Goal: Task Accomplishment & Management: Complete application form

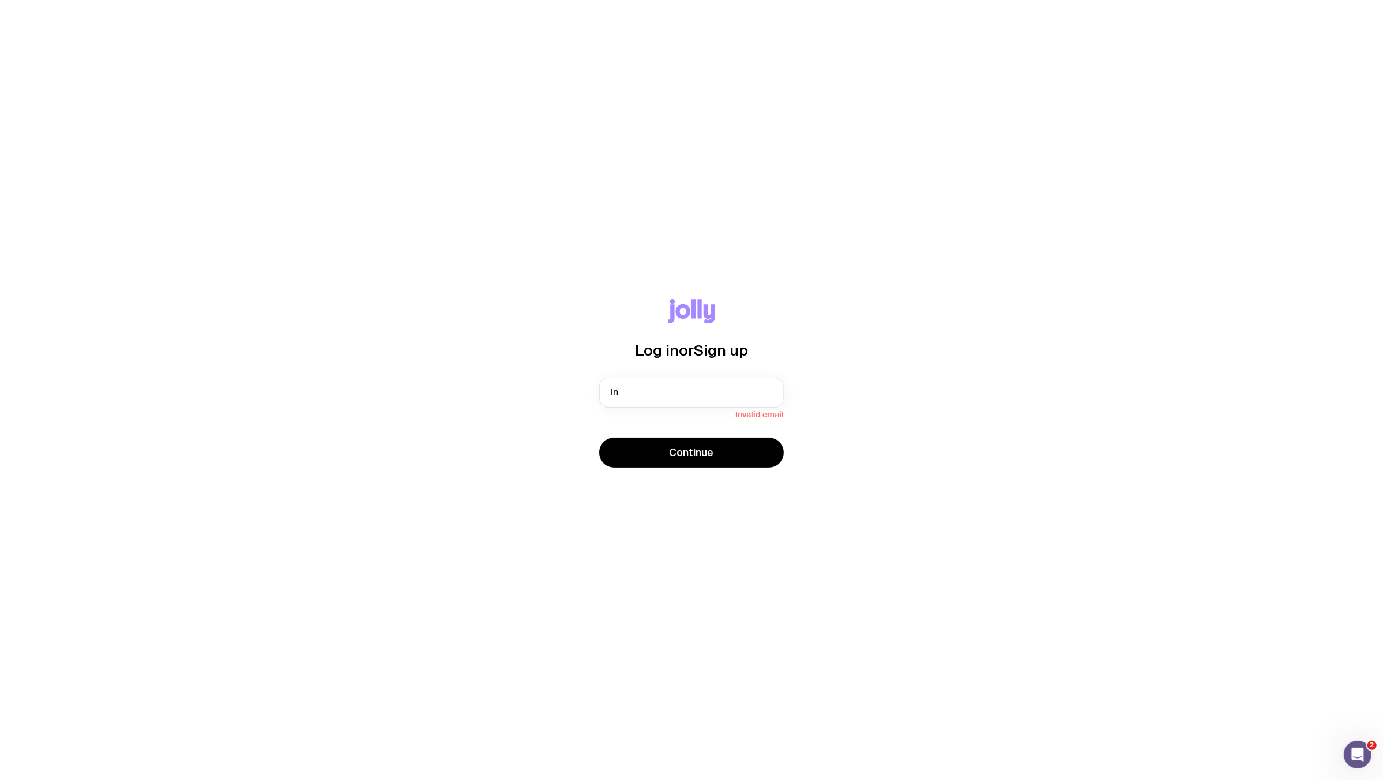
type input "i"
click at [0, 779] on com-1password-button at bounding box center [0, 780] width 0 height 0
type input "as"
drag, startPoint x: 629, startPoint y: 392, endPoint x: 577, endPoint y: 392, distance: 52.5
click at [577, 392] on div "Log in or Sign up as Invalid email Continue" at bounding box center [692, 390] width 1328 height 182
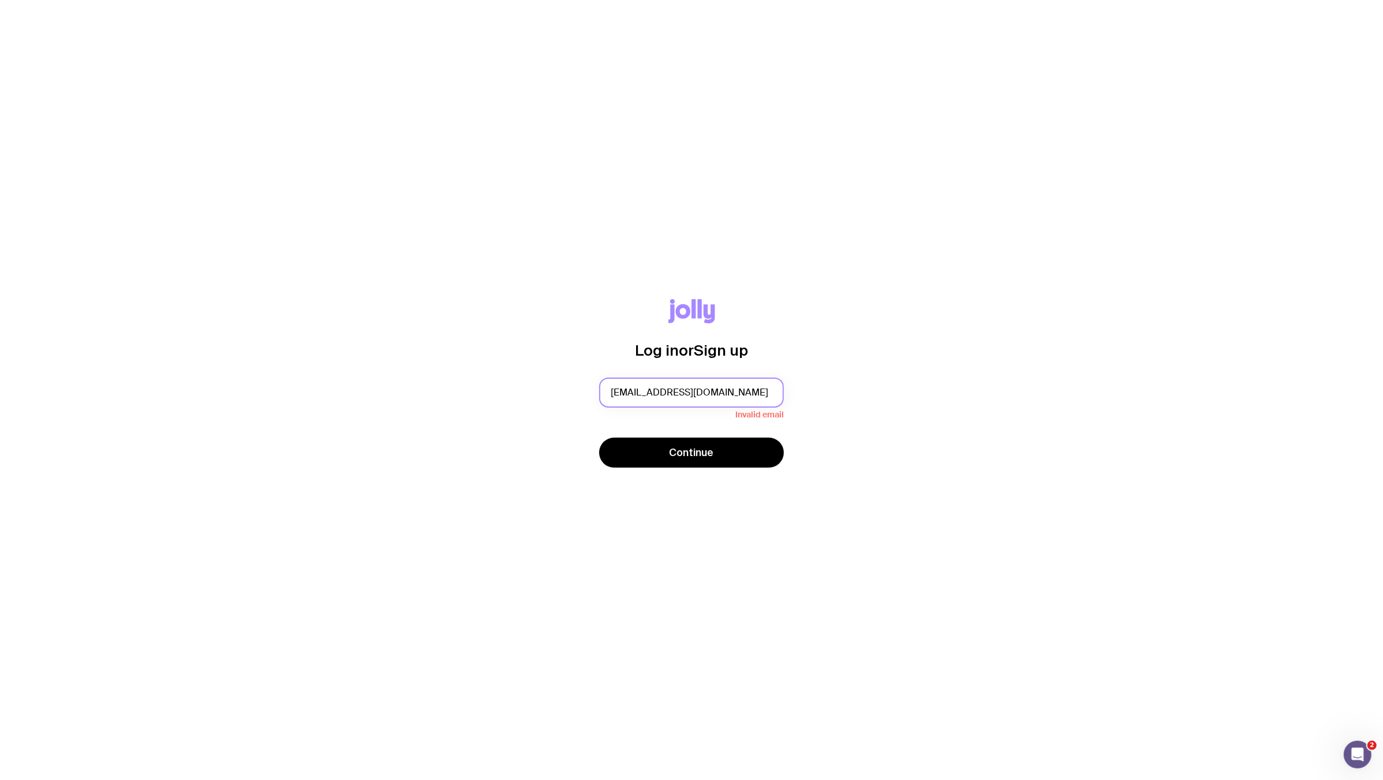
type input "[EMAIL_ADDRESS][DOMAIN_NAME]"
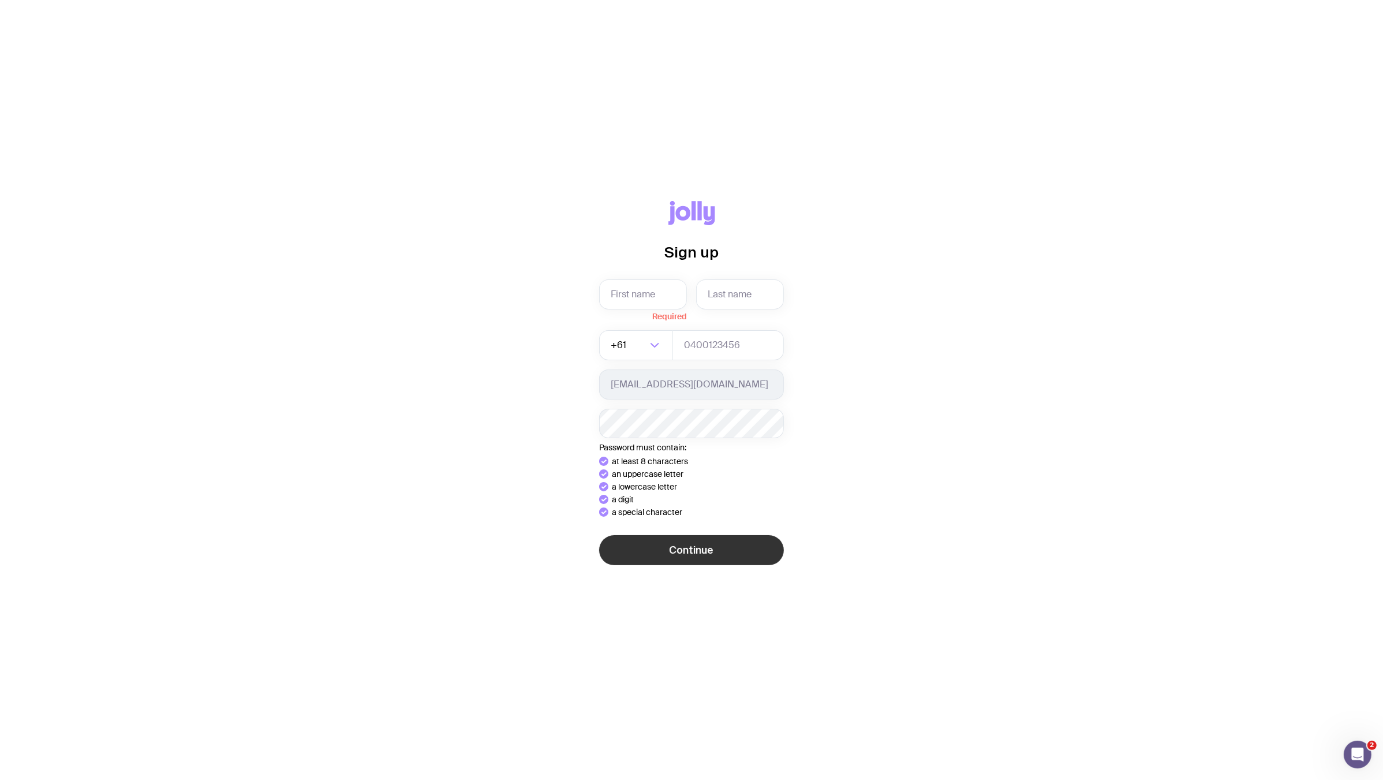
click at [746, 554] on div "Sign up Required +61 Loading... [EMAIL_ADDRESS][DOMAIN_NAME] Password must cont…" at bounding box center [692, 390] width 1328 height 379
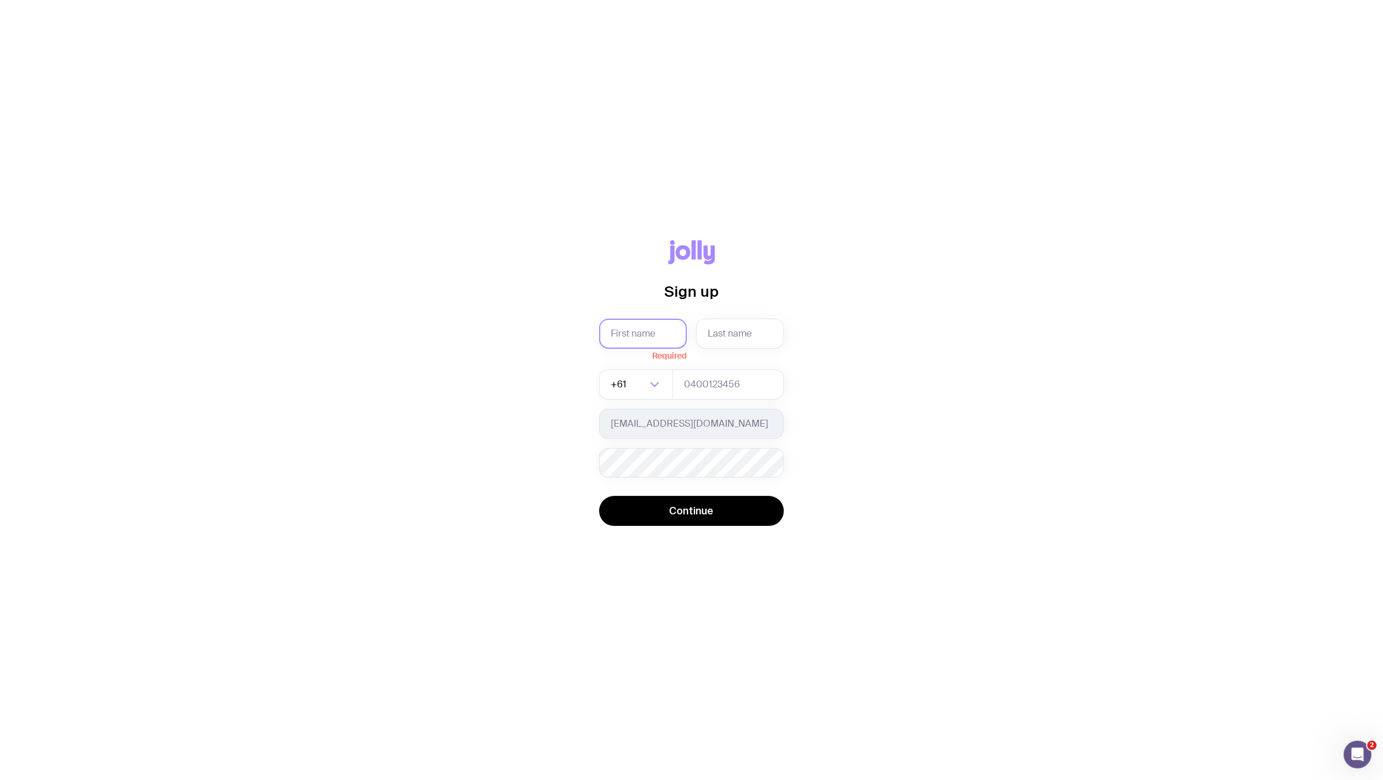
click at [656, 338] on input "text" at bounding box center [643, 334] width 88 height 30
type input "Ashley"
type input "Ling"
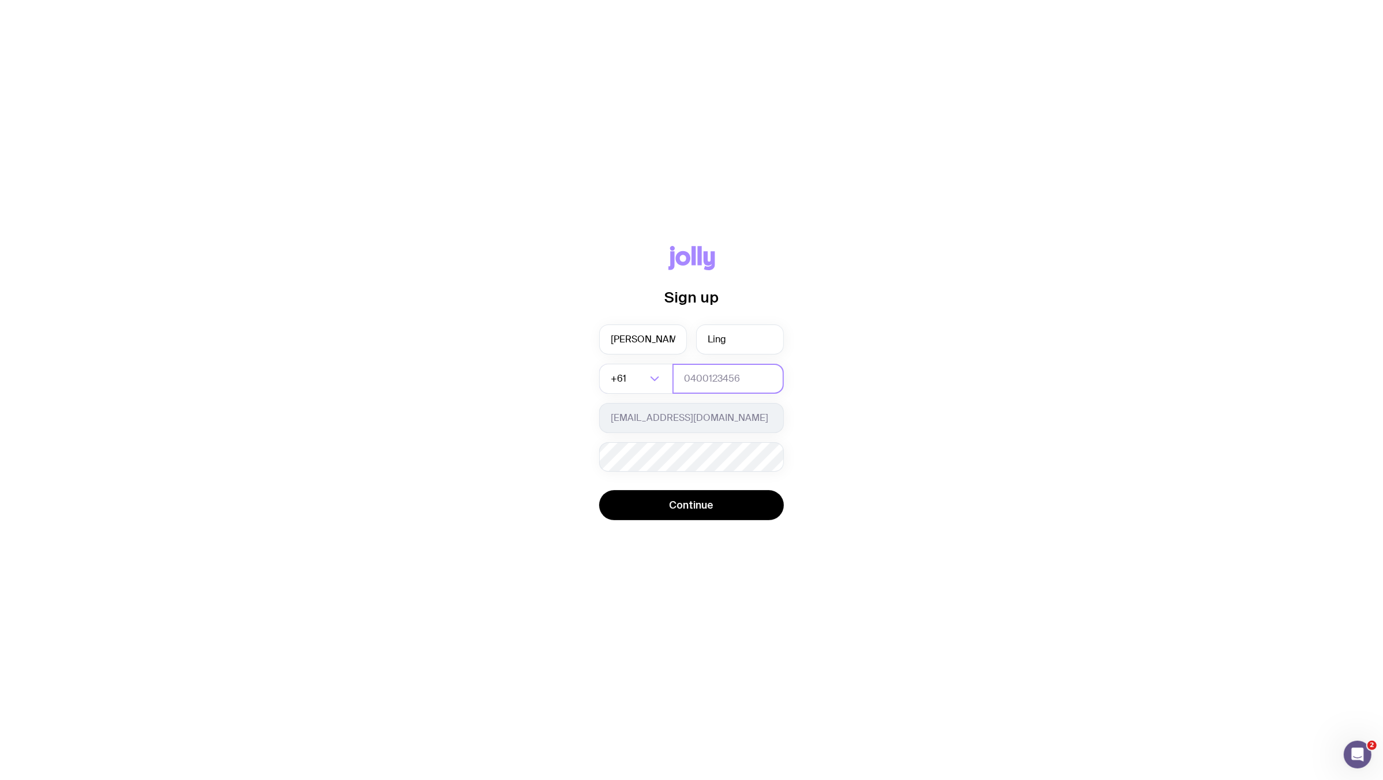
click at [705, 383] on input "tel" at bounding box center [728, 379] width 111 height 30
click at [592, 431] on div "Sign up Ashley Ling +61 Loading... people@intopia.digital Password must contain…" at bounding box center [692, 390] width 1328 height 289
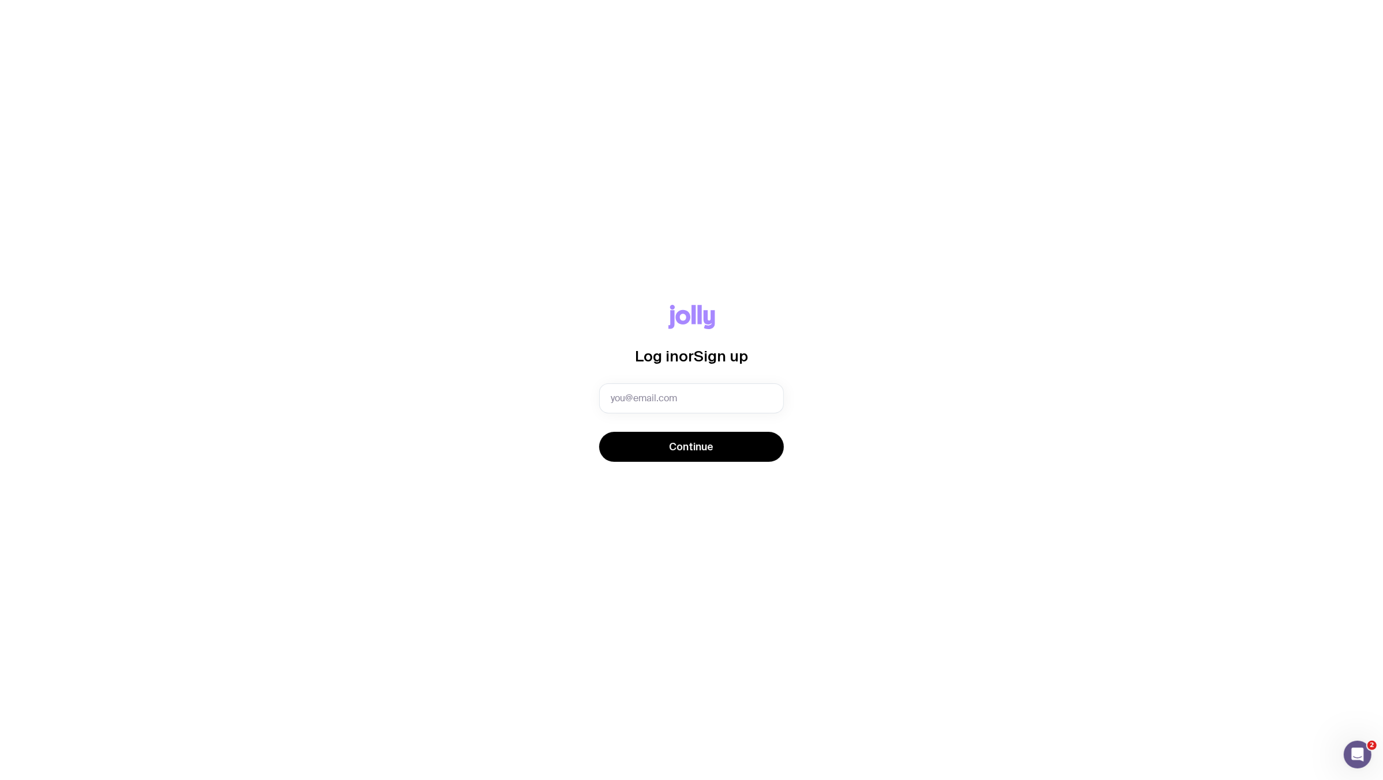
type input "people@intopia.digital"
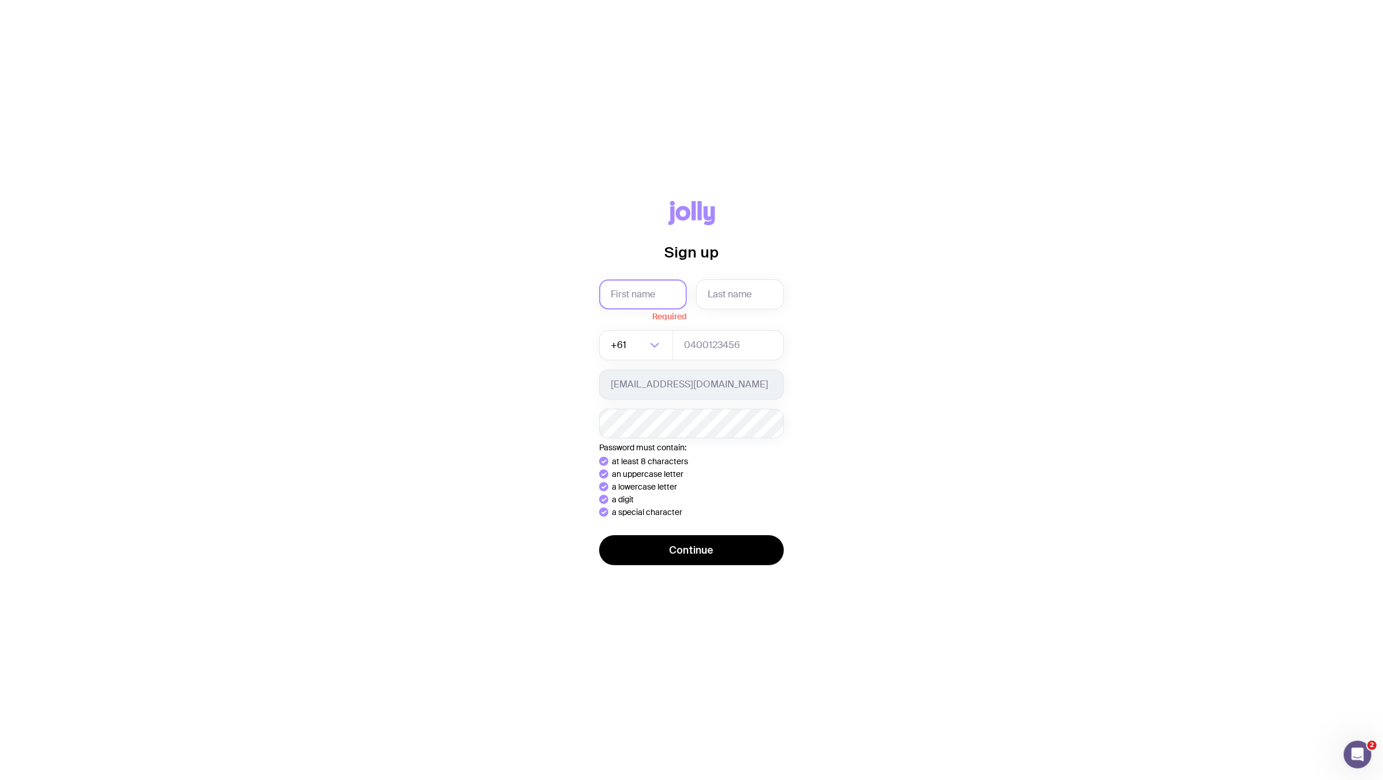
click at [638, 298] on div "Sign up Required +61 Loading... people@intopia.digital Password must contain: a…" at bounding box center [691, 384] width 185 height 367
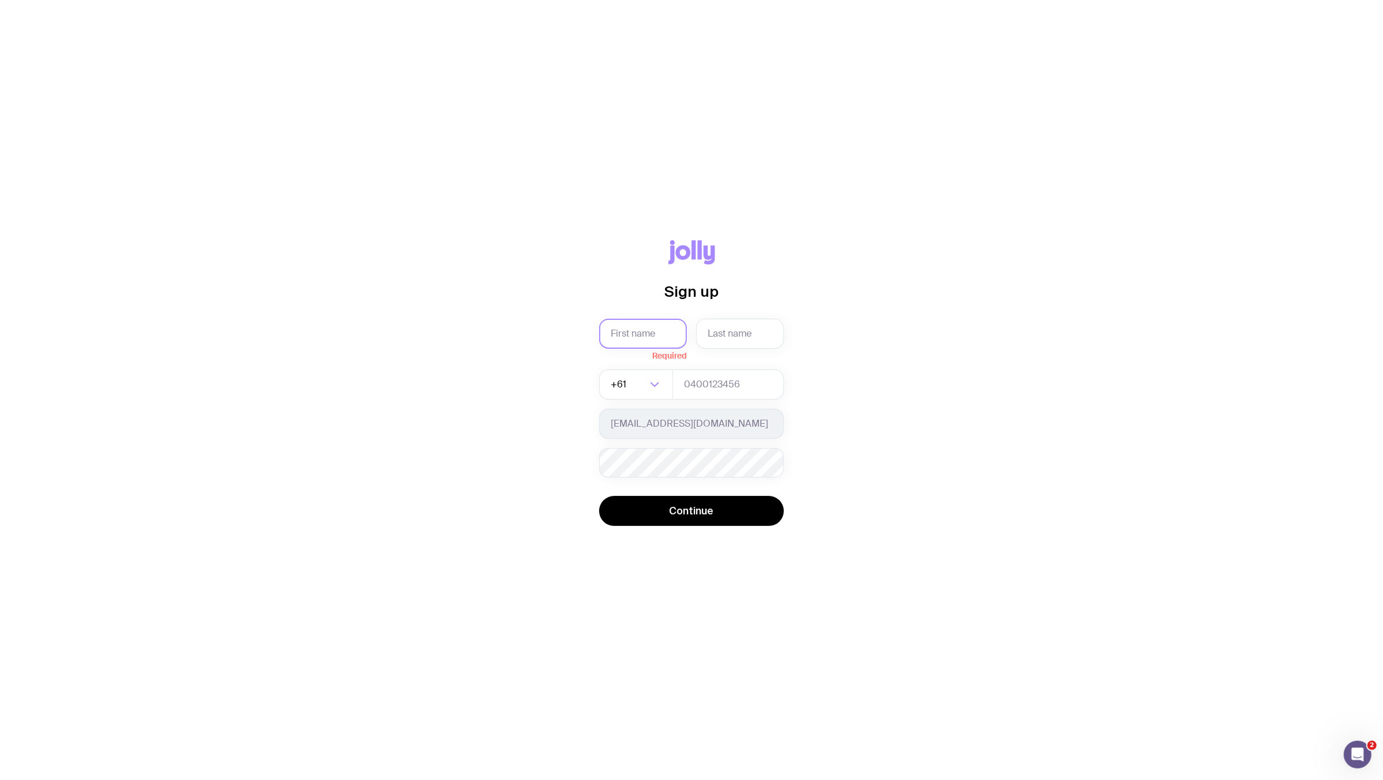
click at [641, 335] on input "text" at bounding box center [643, 334] width 88 height 30
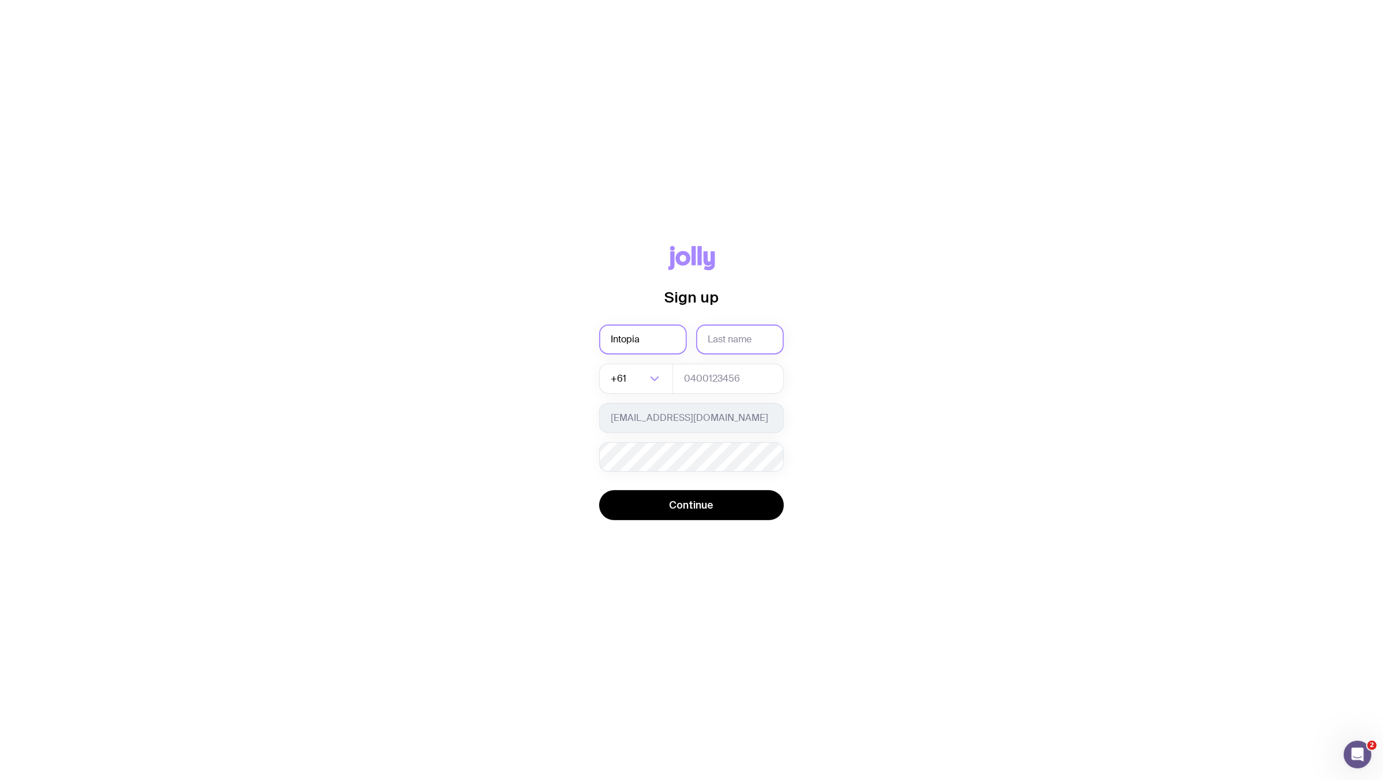
type input "Intopia"
click at [756, 344] on input "text" at bounding box center [740, 339] width 88 height 30
type input "Digital"
click at [840, 290] on div "Sign up Intopia Digital +61 Loading... people@intopia.digital Password must con…" at bounding box center [692, 390] width 1328 height 289
click at [716, 369] on input "tel" at bounding box center [728, 379] width 111 height 30
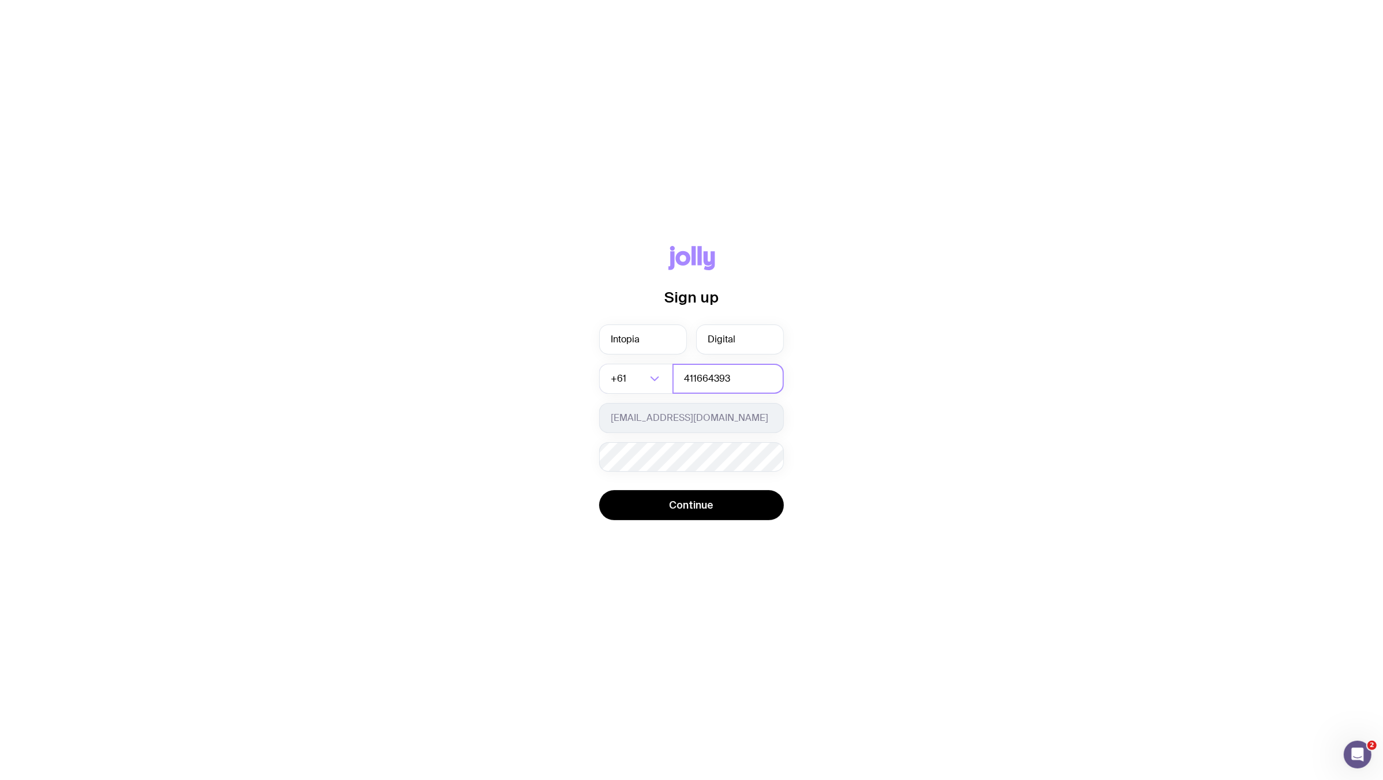
type input "411664393"
click at [958, 499] on div "Sign up Intopia Digital +61 Loading... 411664393 people@intopia.digital Passwor…" at bounding box center [692, 390] width 1328 height 289
click at [682, 486] on form "Intopia Digital +61 Loading... 411664393 people@intopia.digital Password must c…" at bounding box center [691, 423] width 185 height 199
click at [682, 501] on span "Continue" at bounding box center [692, 505] width 44 height 14
click at [655, 460] on div "Password must contain: at least 8 characters an uppercase letter a lowercase le…" at bounding box center [691, 457] width 185 height 38
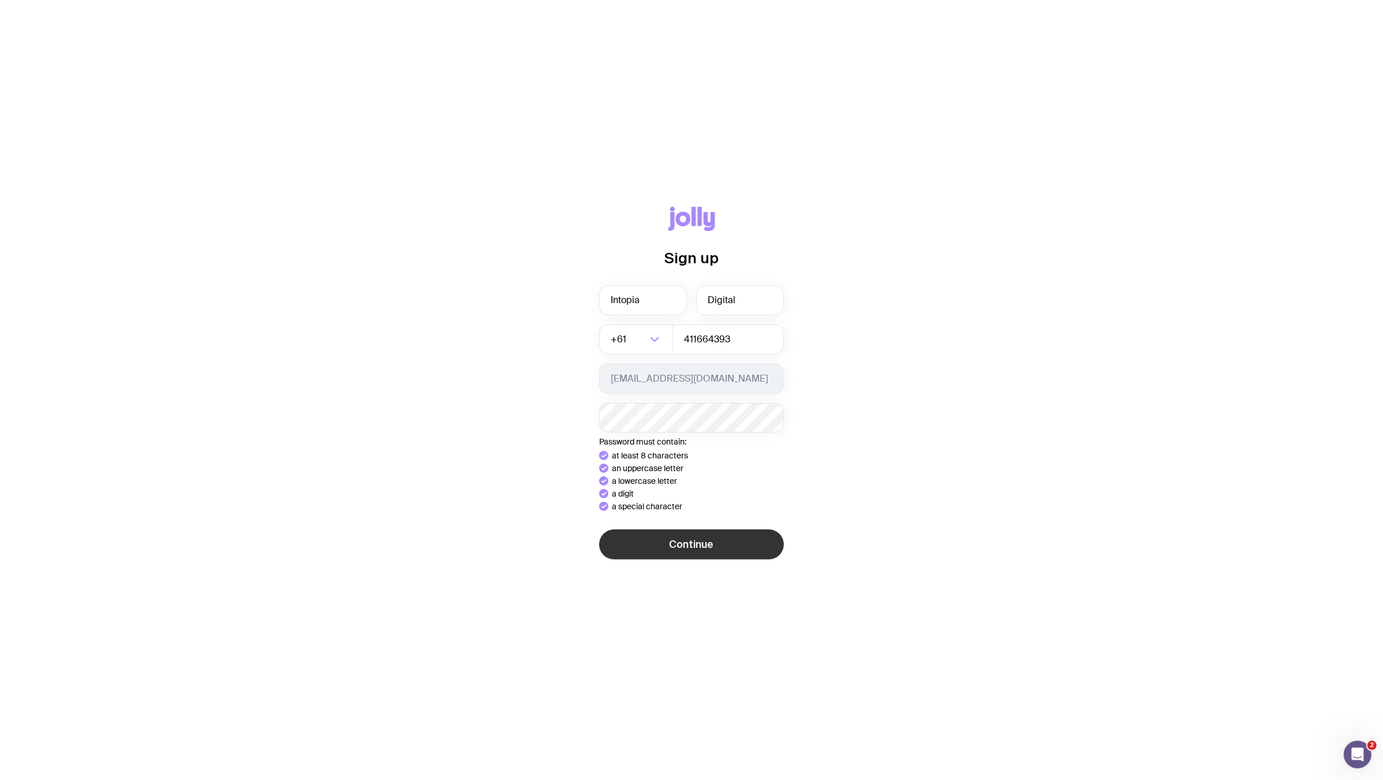
click at [697, 540] on button "Continue" at bounding box center [691, 544] width 185 height 30
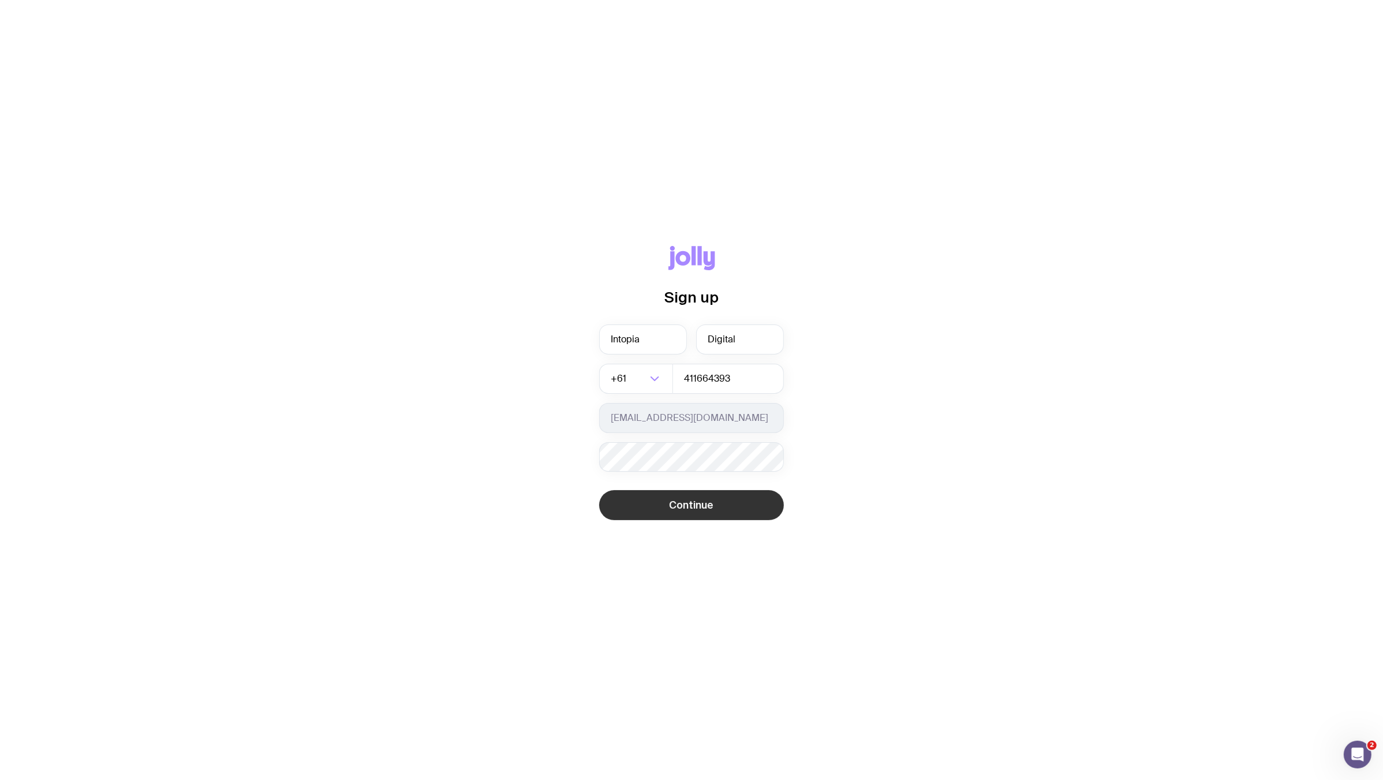
click at [690, 508] on span "Continue" at bounding box center [692, 505] width 44 height 14
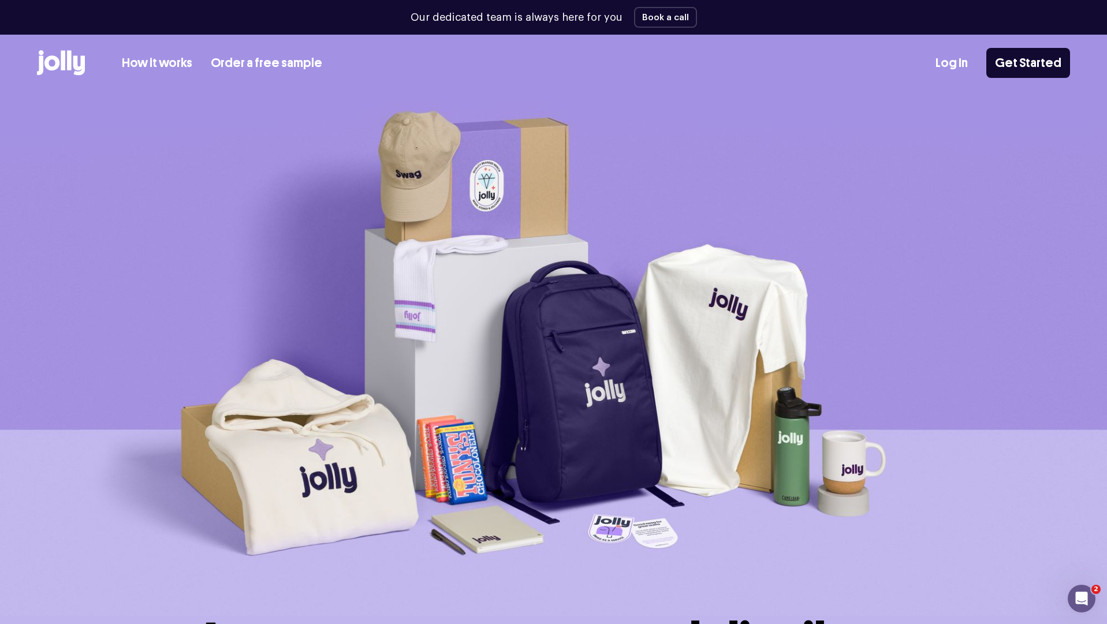
click at [948, 73] on div "Log In Get Started" at bounding box center [1002, 63] width 135 height 30
click at [950, 60] on link "Log In" at bounding box center [951, 63] width 32 height 19
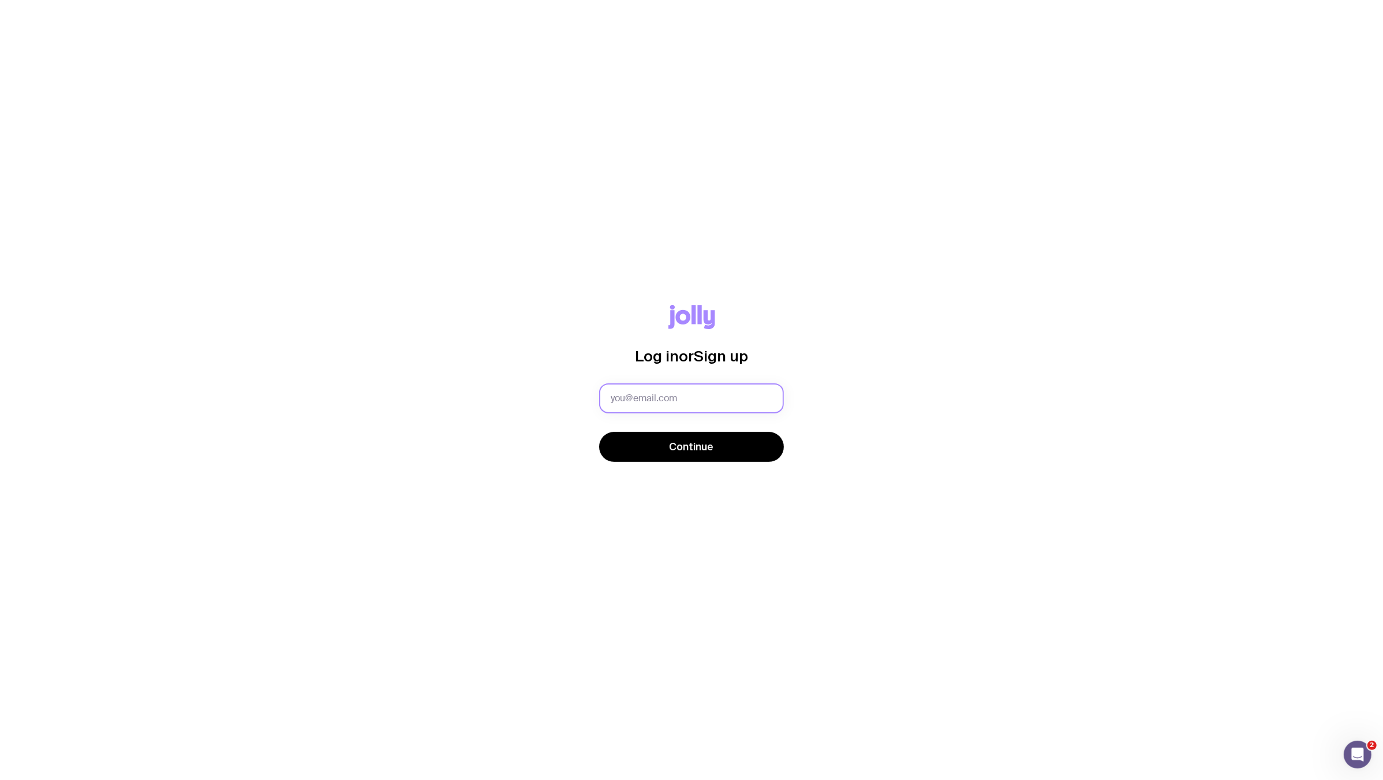
click at [664, 399] on input "text" at bounding box center [691, 398] width 185 height 30
type input "[EMAIL_ADDRESS][DOMAIN_NAME]"
click at [711, 346] on div "Log in or Sign up" at bounding box center [691, 340] width 185 height 79
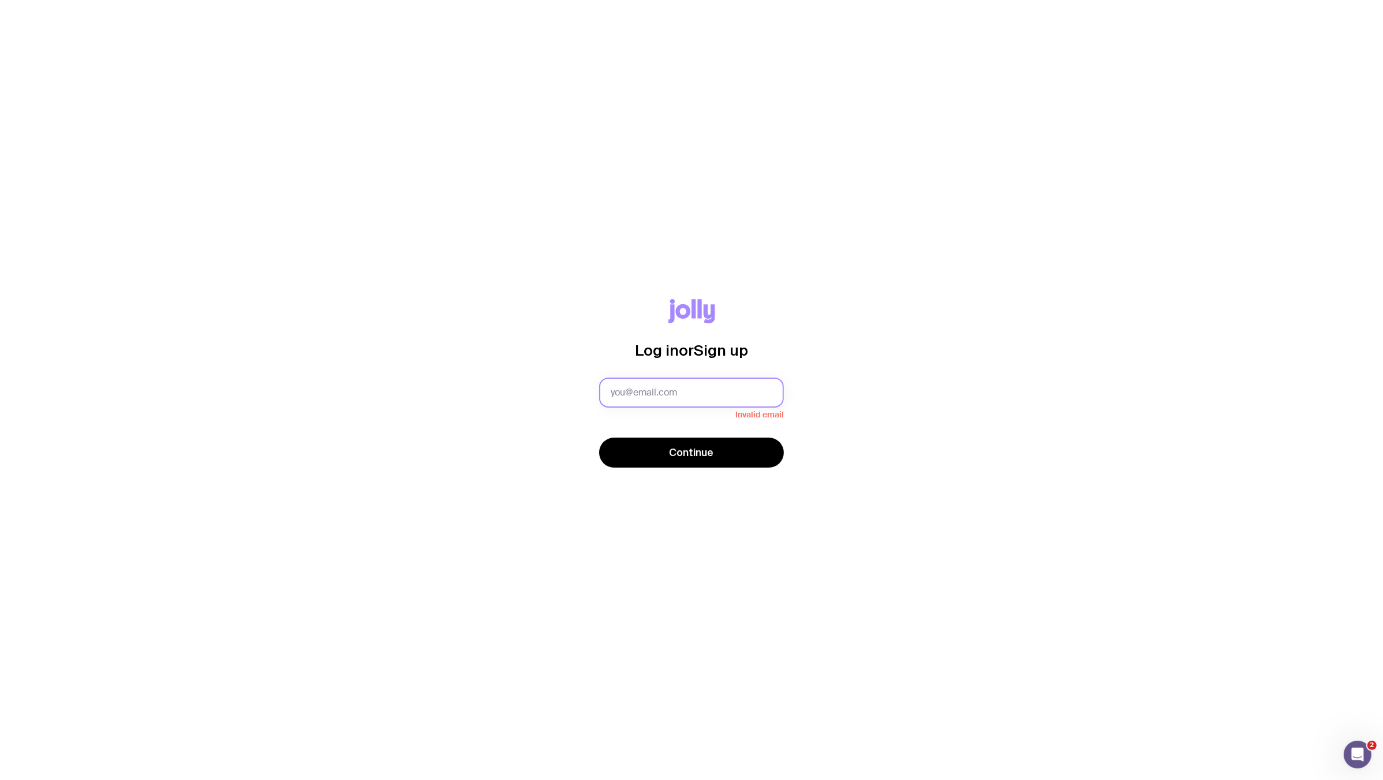
click at [679, 404] on input "text" at bounding box center [691, 393] width 185 height 30
type input "[EMAIL_ADDRESS][DOMAIN_NAME]"
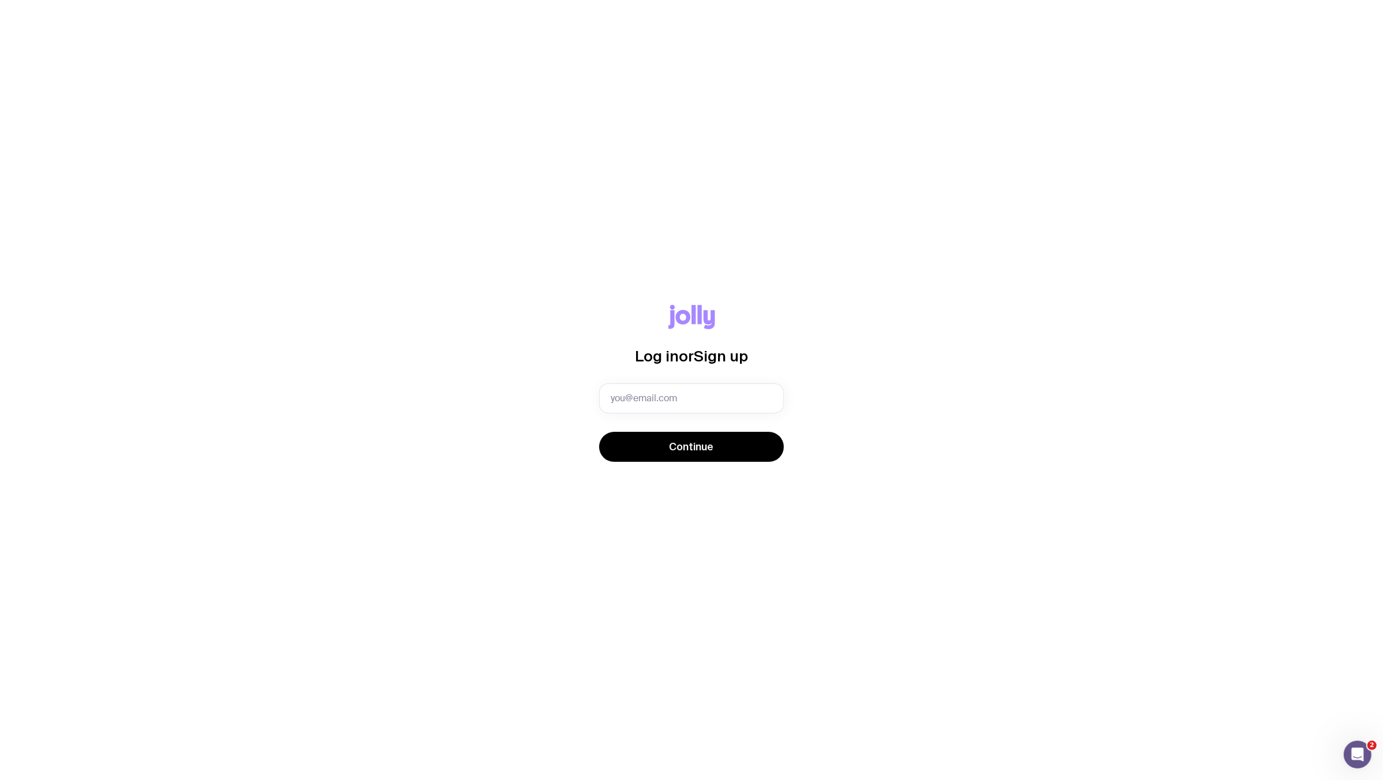
type input "[EMAIL_ADDRESS][DOMAIN_NAME]"
